Goal: Find specific page/section

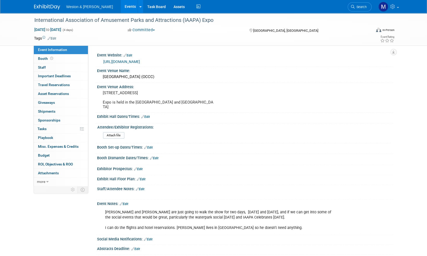
click at [41, 8] on img at bounding box center [47, 6] width 26 height 5
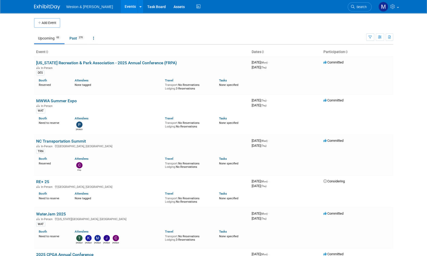
drag, startPoint x: 363, startPoint y: 7, endPoint x: 359, endPoint y: 8, distance: 4.4
click at [363, 7] on span "Search" at bounding box center [360, 7] width 12 height 4
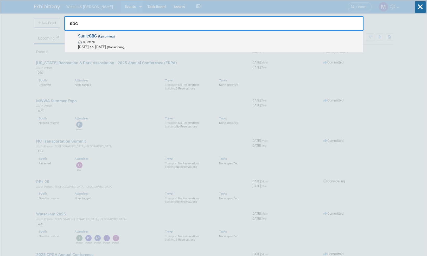
type input "sbc"
click at [94, 35] on strong "SBC" at bounding box center [93, 36] width 8 height 5
